Goal: Task Accomplishment & Management: Use online tool/utility

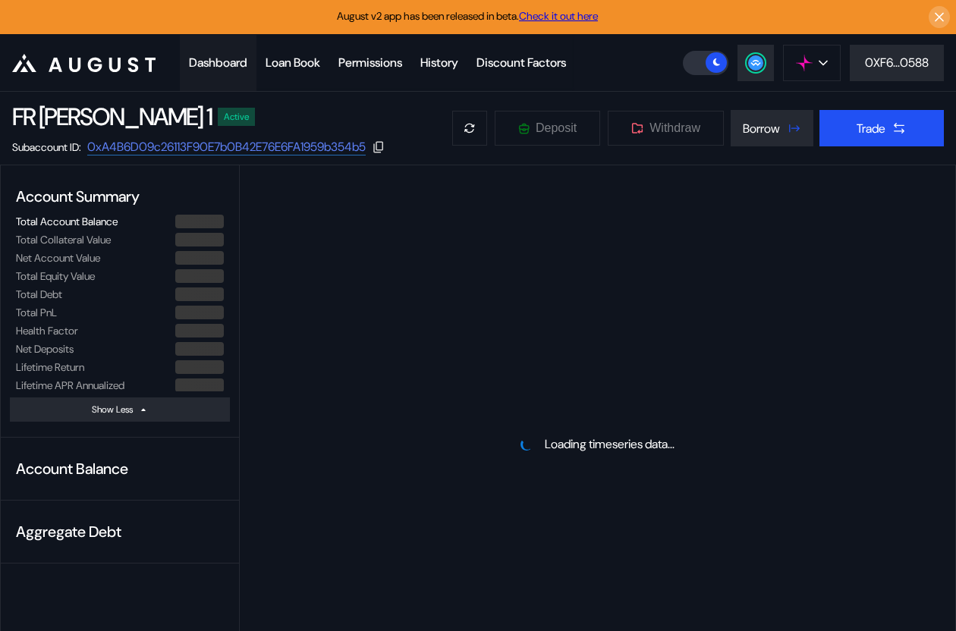
click at [220, 61] on div "Dashboard" at bounding box center [218, 63] width 58 height 16
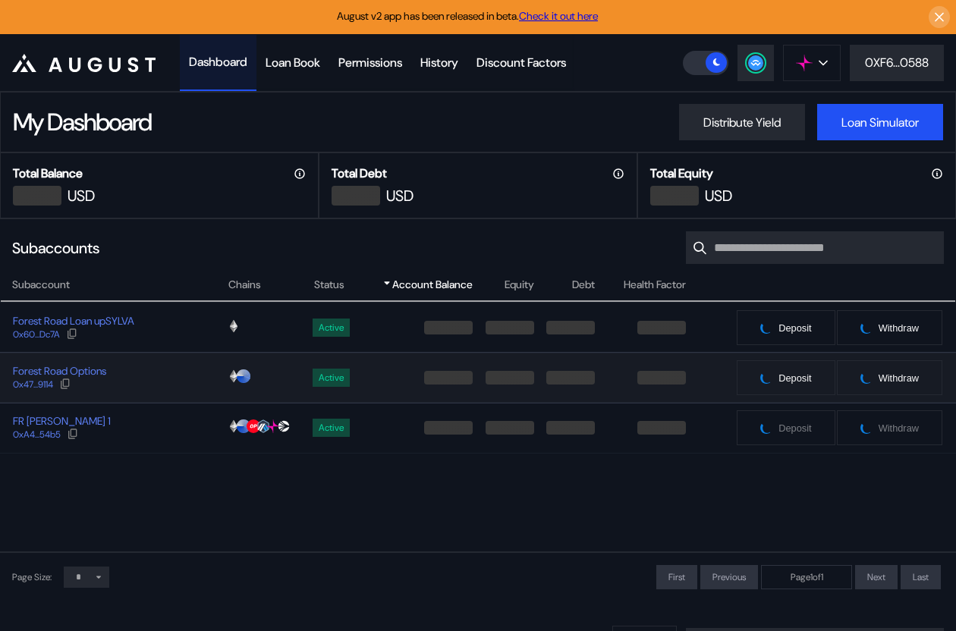
click at [169, 386] on div "Forest Road Options 0x47...9114" at bounding box center [114, 377] width 226 height 27
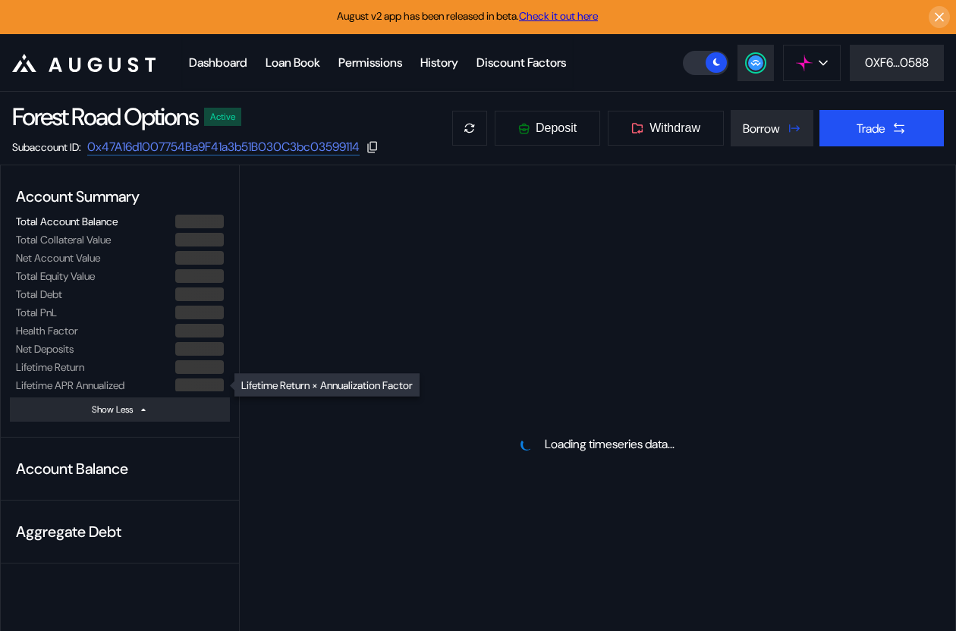
select select "*"
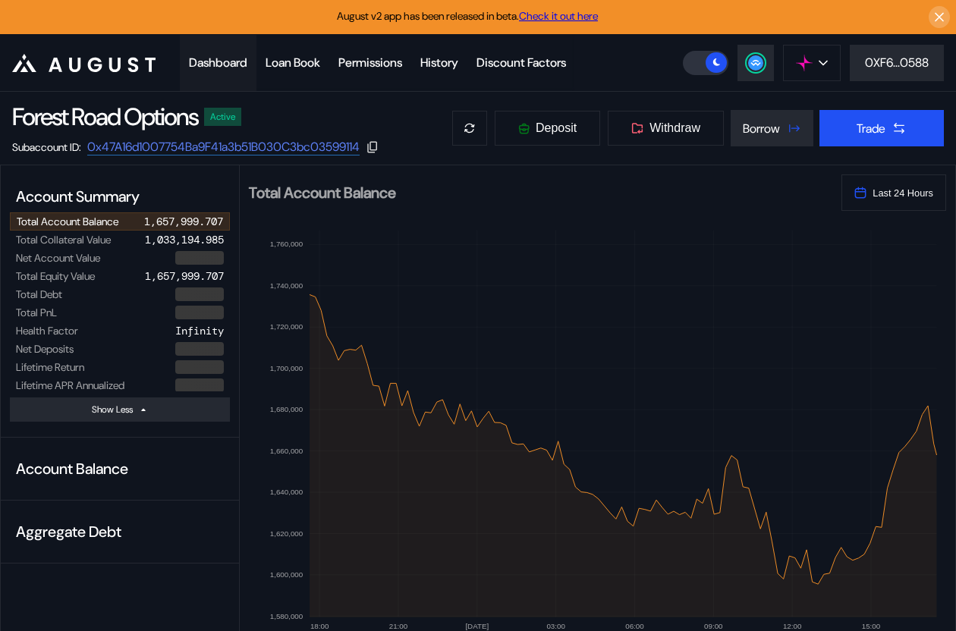
click at [212, 69] on div "Dashboard" at bounding box center [218, 63] width 58 height 16
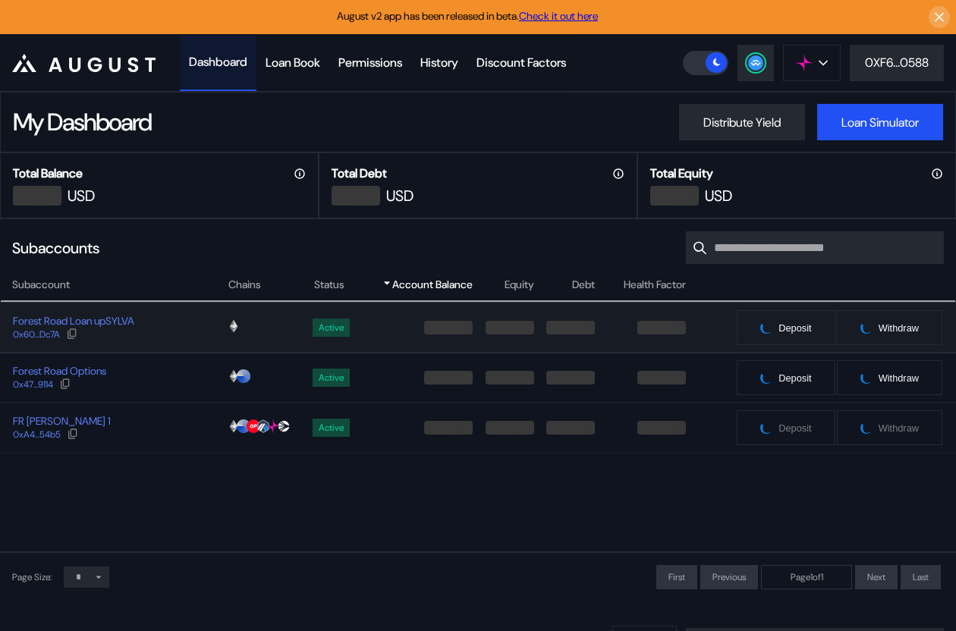
click at [151, 332] on div "Forest Road Loan upSYLVA 0x60...Dc7A" at bounding box center [114, 327] width 226 height 27
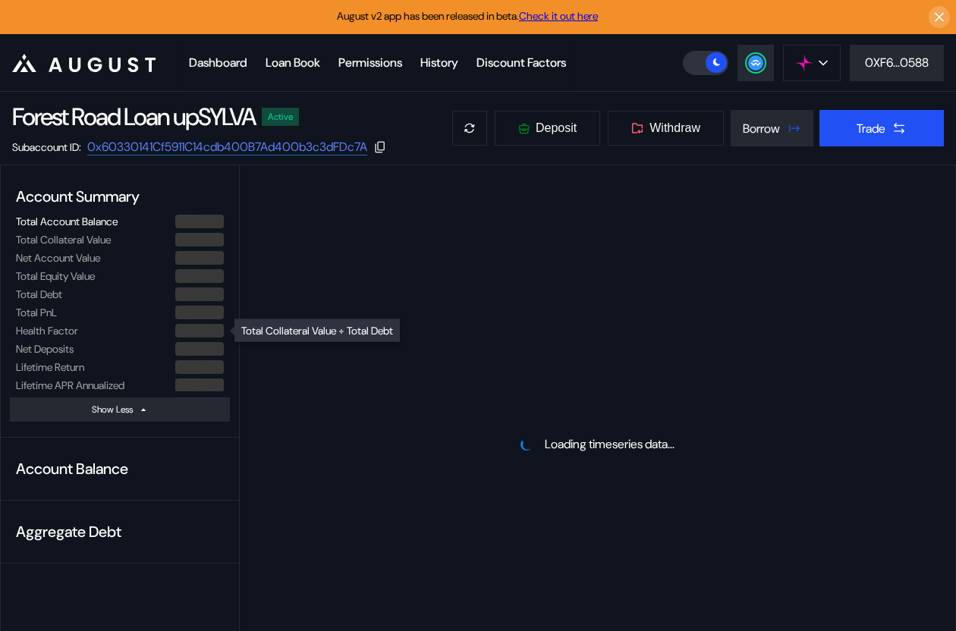
select select "*"
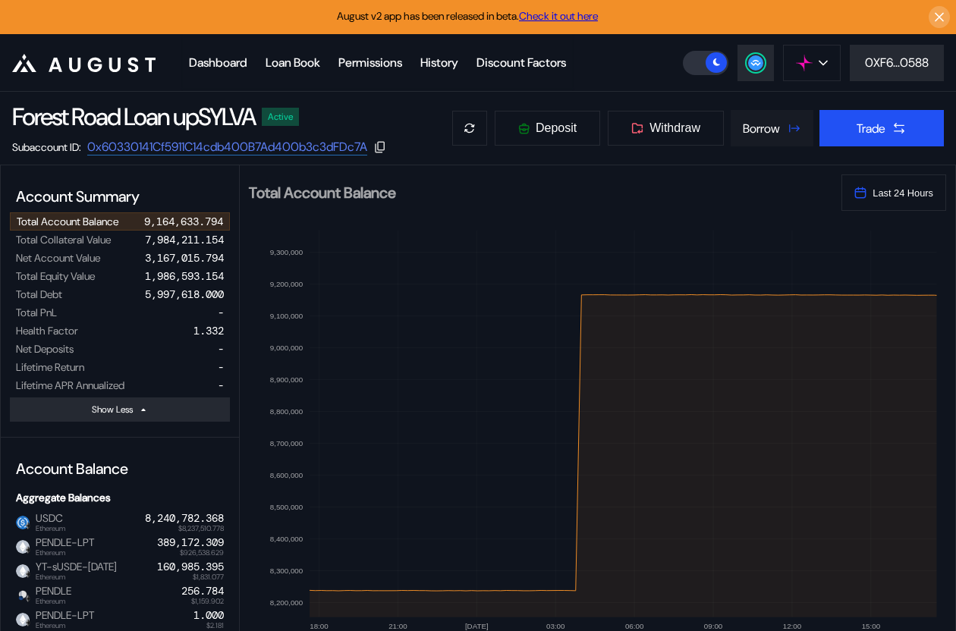
click at [776, 117] on button "Borrow" at bounding box center [771, 128] width 83 height 36
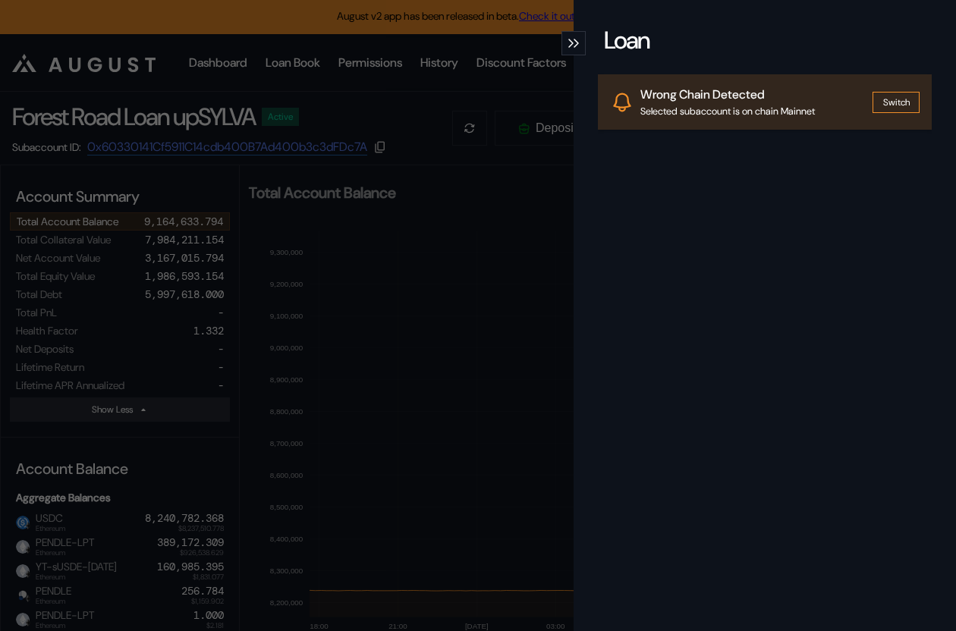
click at [544, 88] on div "Loan Wrong Chain Detected Selected subaccount is on chain Mainnet Switch" at bounding box center [478, 315] width 956 height 631
